Goal: Find specific page/section: Find specific page/section

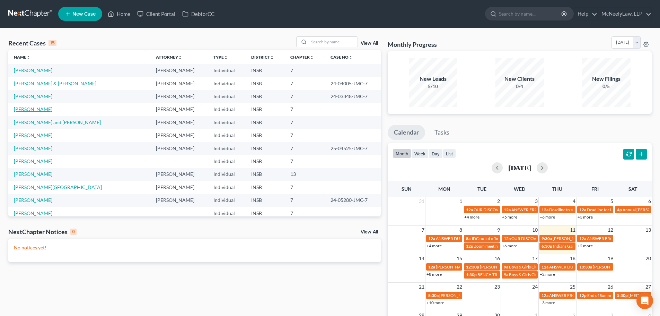
click at [29, 106] on link "[PERSON_NAME]" at bounding box center [33, 109] width 38 height 6
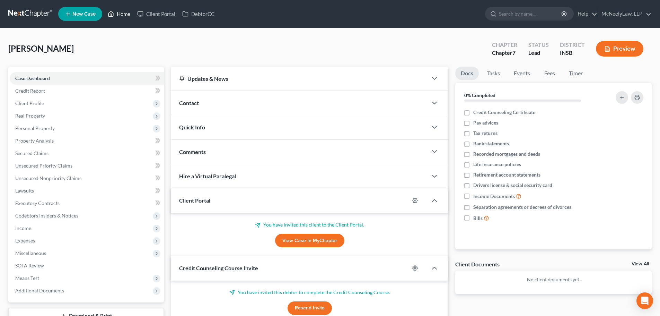
click at [117, 17] on link "Home" at bounding box center [118, 14] width 29 height 12
